Goal: Task Accomplishment & Management: Complete application form

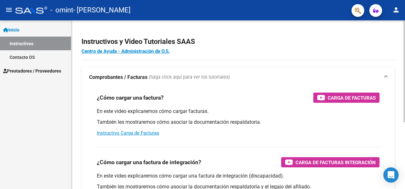
scroll to position [14, 0]
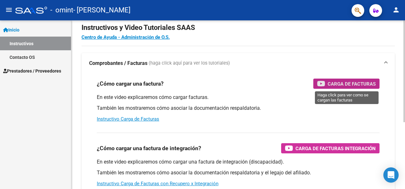
click at [337, 83] on span "Carga de Facturas" at bounding box center [352, 84] width 48 height 8
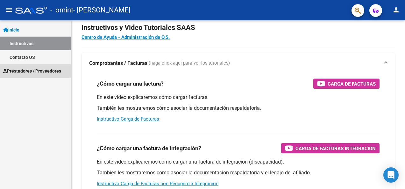
click at [41, 70] on span "Prestadores / Proveedores" at bounding box center [32, 71] width 58 height 7
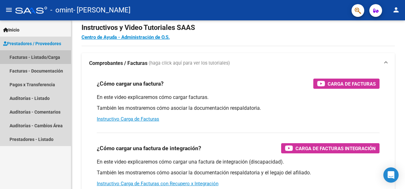
click at [59, 55] on link "Facturas - Listado/Carga" at bounding box center [35, 57] width 71 height 14
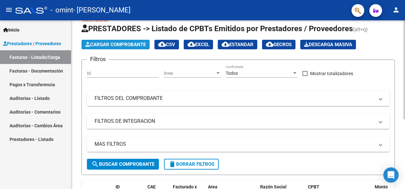
click at [129, 45] on span "Cargar Comprobante" at bounding box center [115, 45] width 61 height 6
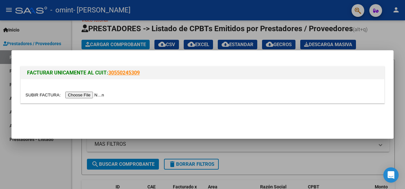
click at [77, 96] on input "file" at bounding box center [65, 95] width 81 height 7
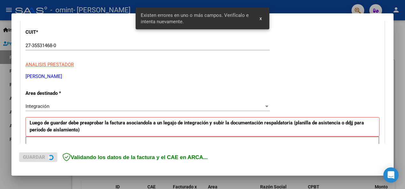
scroll to position [147, 0]
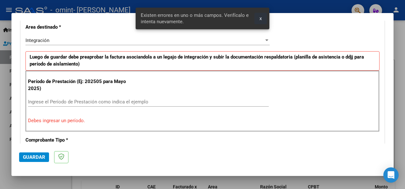
click at [261, 20] on span "x" at bounding box center [261, 19] width 2 height 6
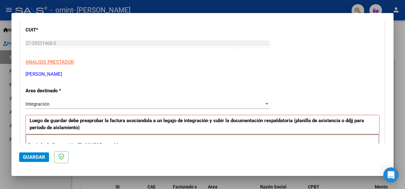
scroll to position [112, 0]
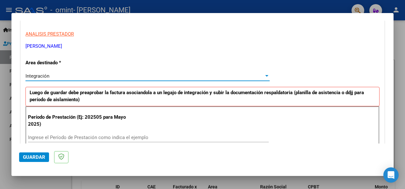
click at [94, 73] on div "Integración" at bounding box center [144, 76] width 239 height 6
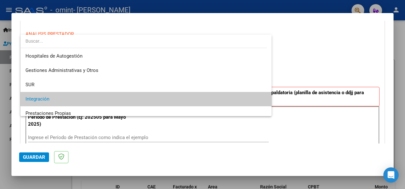
scroll to position [24, 0]
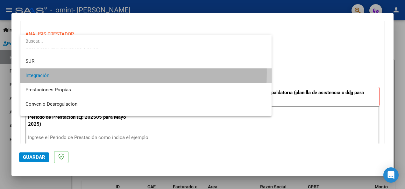
click at [94, 73] on span "Integración" at bounding box center [145, 76] width 241 height 14
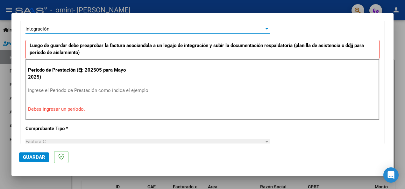
scroll to position [159, 0]
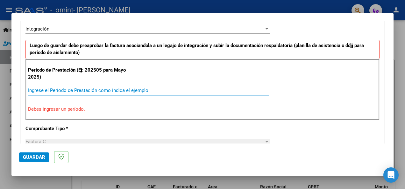
click at [97, 92] on input "Ingrese el Período de Prestación como indica el ejemplo" at bounding box center [148, 91] width 241 height 6
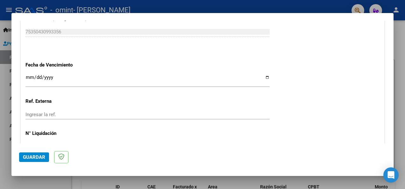
scroll to position [418, 0]
type input "202508"
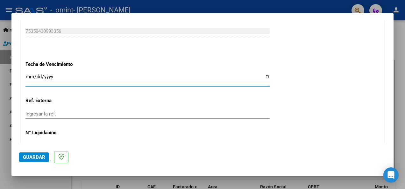
click at [265, 76] on input "Ingresar la fecha" at bounding box center [147, 79] width 244 height 10
type input "[DATE]"
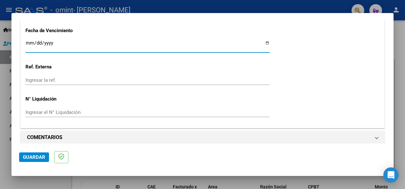
scroll to position [455, 0]
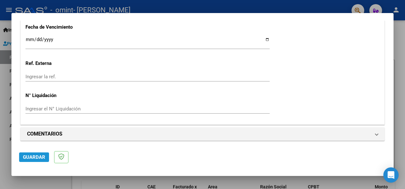
click at [34, 160] on span "Guardar" at bounding box center [34, 158] width 22 height 6
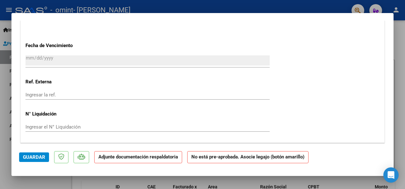
scroll to position [432, 0]
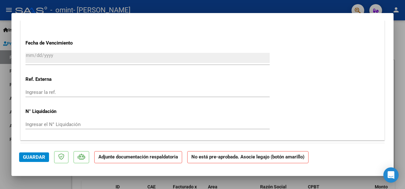
click at [129, 157] on strong "Adjunte documentación respaldatoria" at bounding box center [138, 157] width 80 height 6
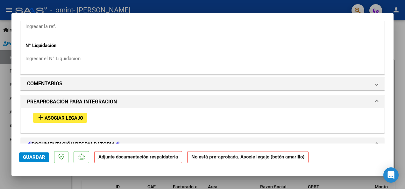
scroll to position [499, 0]
click at [68, 115] on span "Asociar Legajo" at bounding box center [64, 118] width 39 height 6
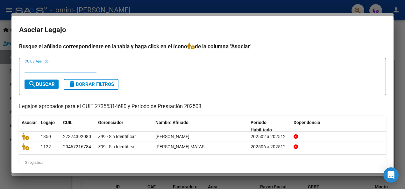
scroll to position [10, 0]
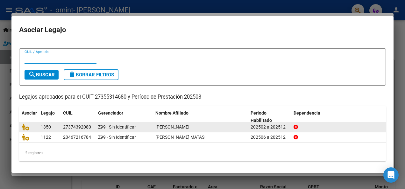
click at [75, 127] on div "27374392080" at bounding box center [77, 127] width 28 height 7
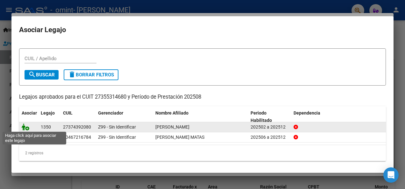
click at [25, 127] on icon at bounding box center [26, 127] width 8 height 7
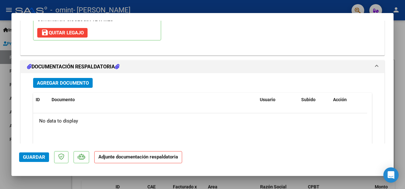
scroll to position [676, 0]
click at [149, 159] on strong "Adjunte documentación respaldatoria" at bounding box center [138, 157] width 80 height 6
click at [81, 80] on span "Agregar Documento" at bounding box center [63, 83] width 52 height 6
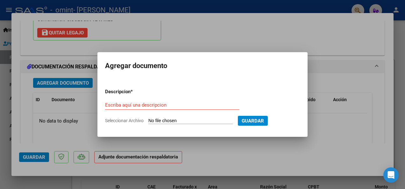
click at [223, 119] on input "Seleccionar Archivo" at bounding box center [191, 121] width 84 height 6
type input "C:\fakepath\sofi asistencia [DATE].jpg"
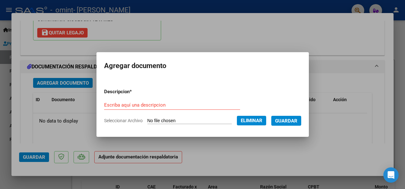
click at [130, 96] on form "Descripcion * Escriba aquí una descripcion Seleccionar Archivo Eliminar Guardar" at bounding box center [202, 106] width 197 height 46
click at [136, 105] on input "Escriba aquí una descripcion" at bounding box center [172, 105] width 136 height 6
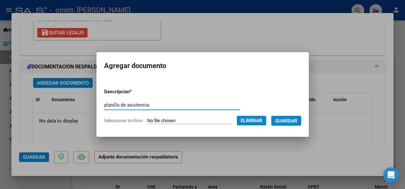
type input "planilla de asistencia"
click at [298, 121] on span "Guardar" at bounding box center [286, 121] width 22 height 6
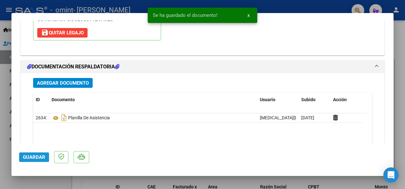
click at [34, 155] on span "Guardar" at bounding box center [34, 158] width 22 height 6
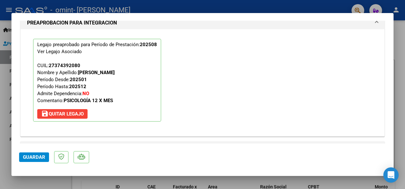
scroll to position [738, 0]
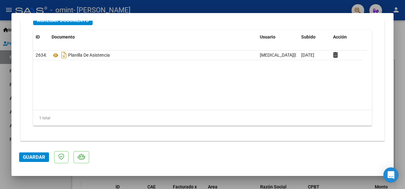
click at [402, 54] on div at bounding box center [202, 94] width 405 height 189
type input "$ 0,00"
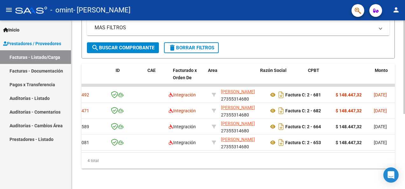
scroll to position [0, 0]
